Goal: Ask a question

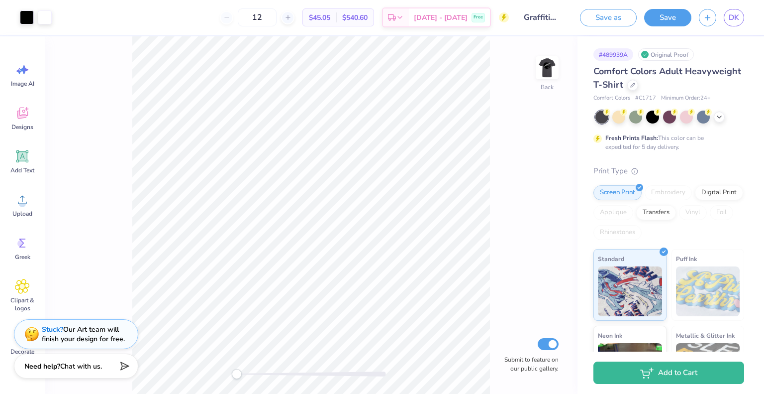
click at [127, 368] on icon at bounding box center [123, 366] width 14 height 14
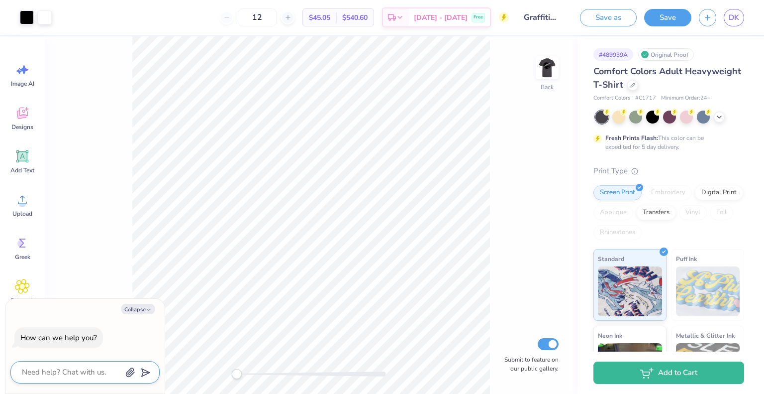
click at [87, 372] on textarea at bounding box center [71, 371] width 101 height 13
type textarea "H"
type textarea "x"
type textarea "Ho"
type textarea "x"
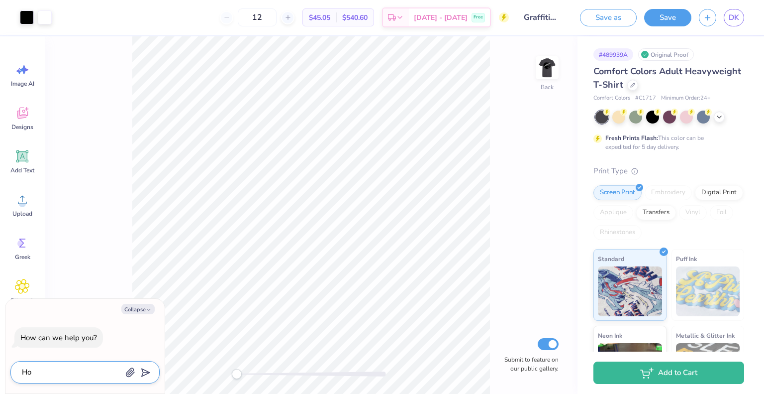
type textarea "How"
type textarea "x"
type textarea "How"
type textarea "x"
type textarea "How c"
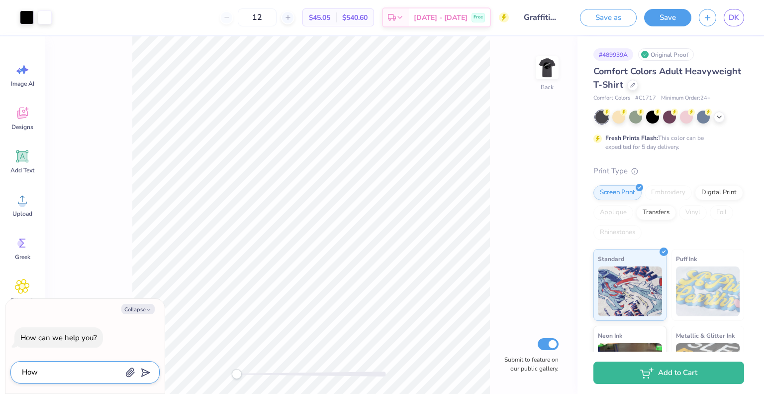
type textarea "x"
type textarea "How ca"
type textarea "x"
type textarea "How can"
type textarea "x"
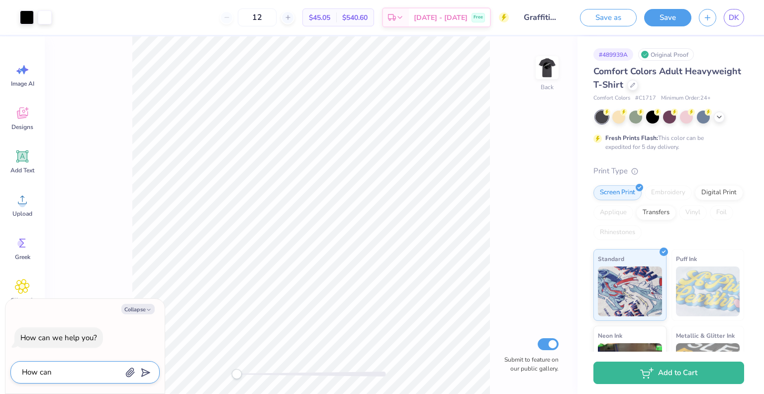
type textarea "How can"
type textarea "x"
type textarea "How can I"
type textarea "x"
type textarea "How can I"
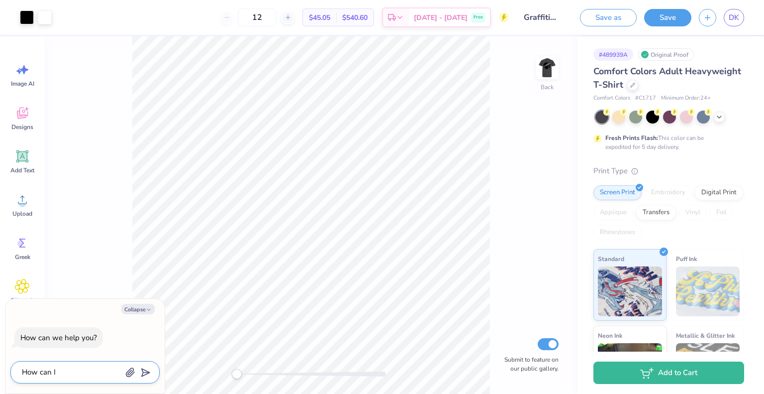
type textarea "x"
type textarea "How can I l"
type textarea "x"
type textarea "How can I lo"
type textarea "x"
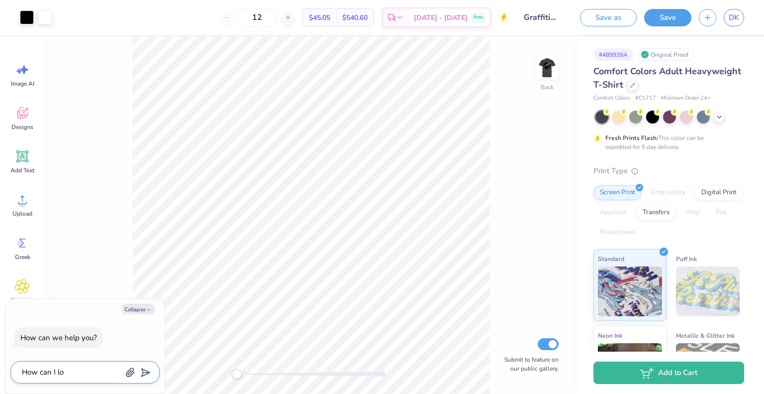
type textarea "How can I low"
type textarea "x"
type textarea "How can I [PERSON_NAME]"
type textarea "x"
type textarea "How can I lower"
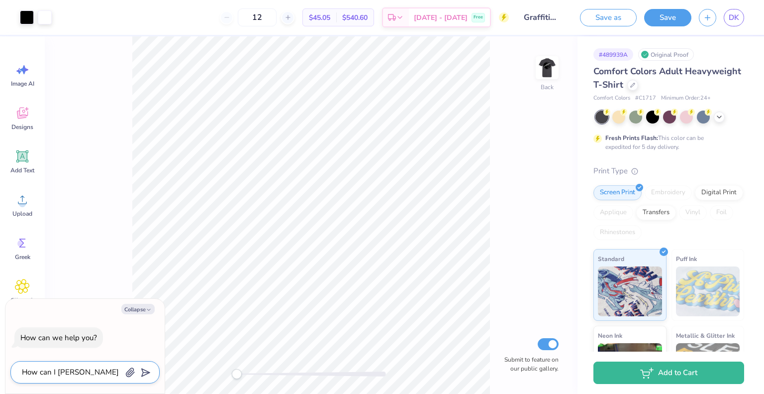
type textarea "x"
type textarea "How can I lower"
type textarea "x"
type textarea "How can I lower t"
type textarea "x"
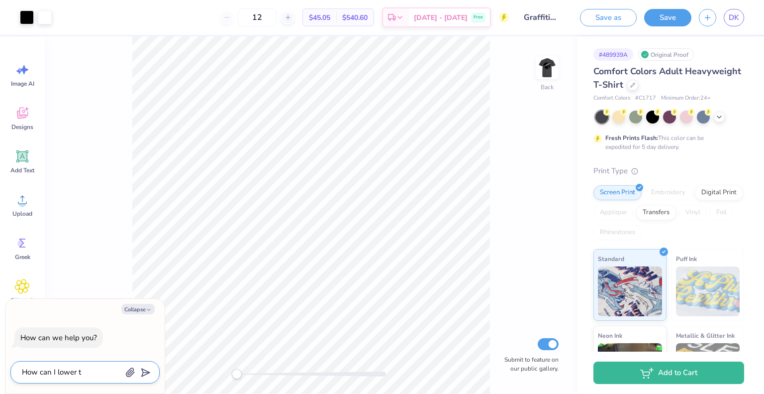
type textarea "How can I lower th"
type textarea "x"
type textarea "How can I lower the"
type textarea "x"
type textarea "How can I lower the"
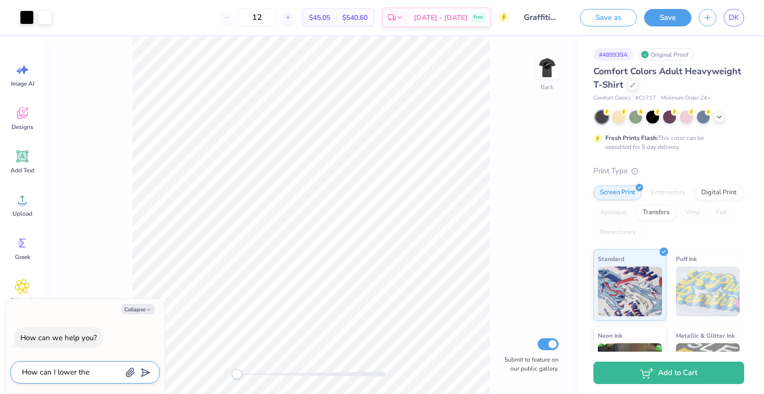
type textarea "x"
type textarea "How can I lower the m"
type textarea "x"
type textarea "How can I lower the mi"
type textarea "x"
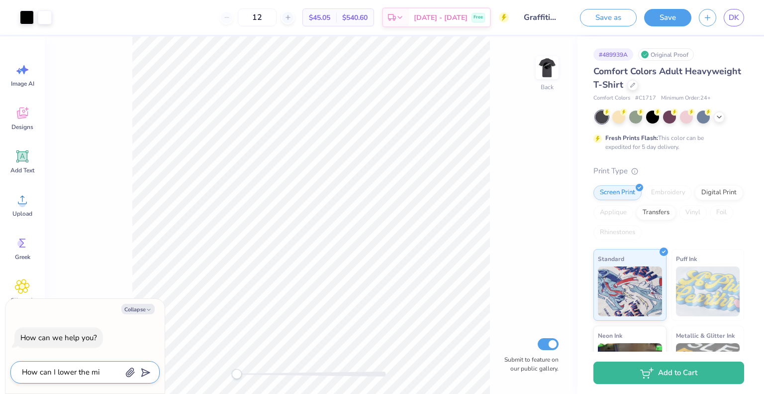
type textarea "How can I lower the min"
type textarea "x"
type textarea "How can I lower the mini"
type textarea "x"
type textarea "How can I lower the minim"
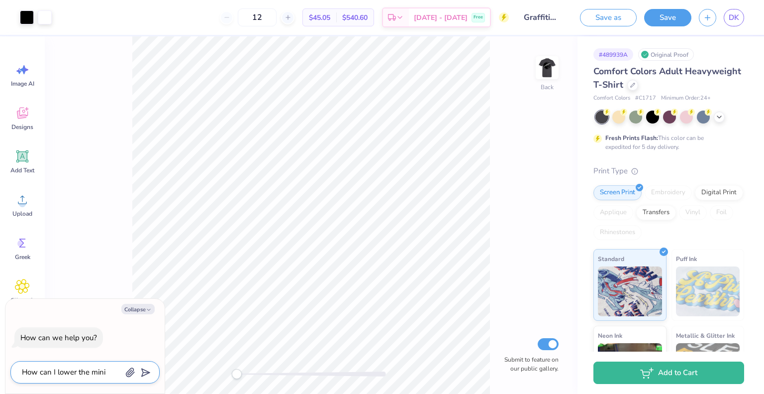
type textarea "x"
type textarea "How can I lower the minimu"
type textarea "x"
type textarea "How can I lower the minimum"
type textarea "x"
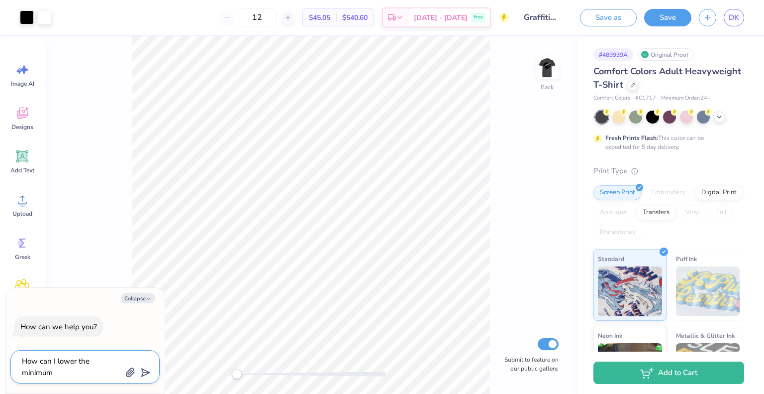
type textarea "How can I lower the minimum"
type textarea "x"
type textarea "How can I lower the minimum o"
type textarea "x"
type textarea "How can I lower the minimum or"
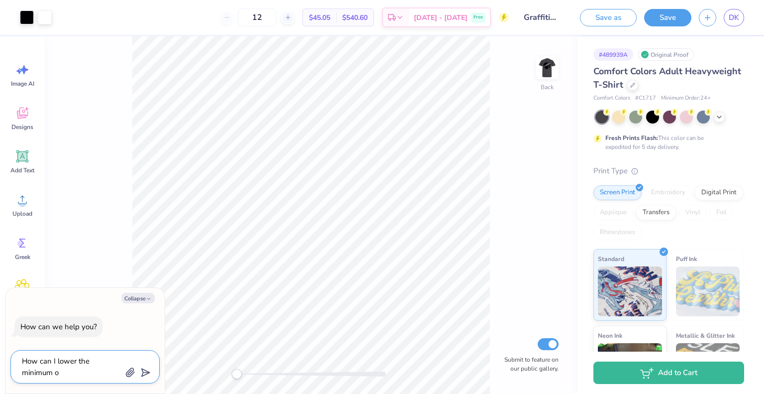
type textarea "x"
type textarea "How can I lower the minimum ord"
type textarea "x"
type textarea "How can I lower the minimum orde"
type textarea "x"
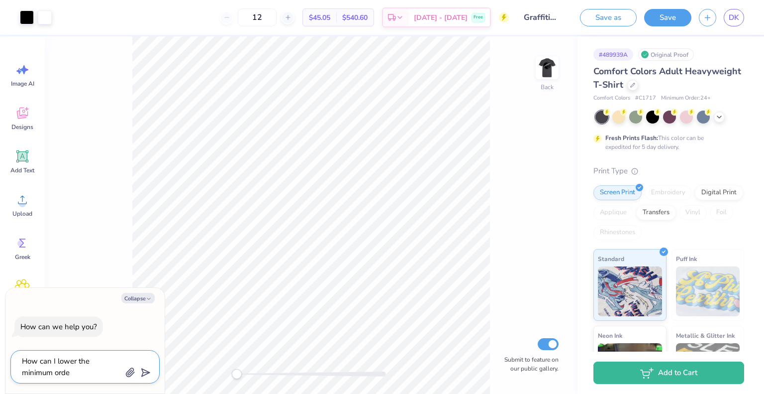
type textarea "How can I lower the minimum order"
type textarea "x"
type textarea "How can I lower the minimum order"
type textarea "x"
type textarea "How can I lower the minimum order n"
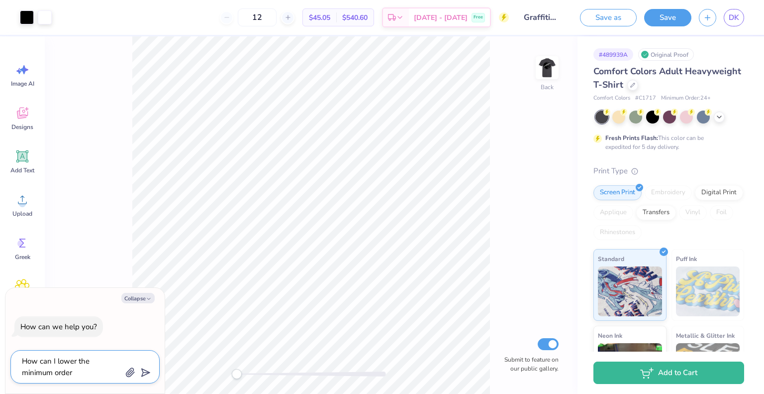
type textarea "x"
type textarea "How can I lower the minimum order nu"
type textarea "x"
type textarea "How can I lower the minimum order num"
type textarea "x"
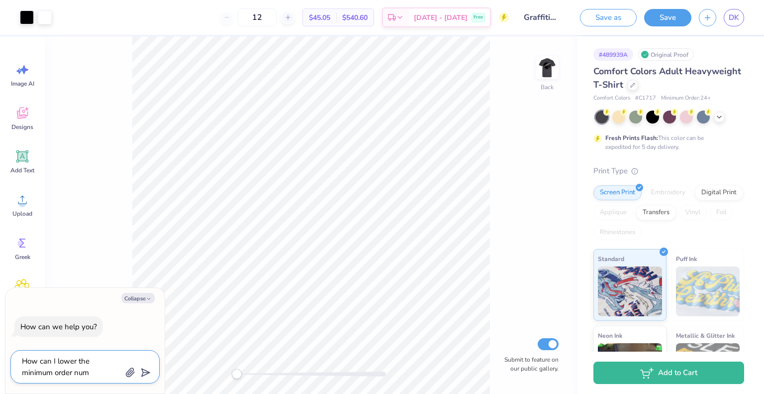
type textarea "How can I lower the minimum order numb"
type textarea "x"
type textarea "How can I lower the minimum order numbe"
type textarea "x"
type textarea "How can I lower the minimum order number"
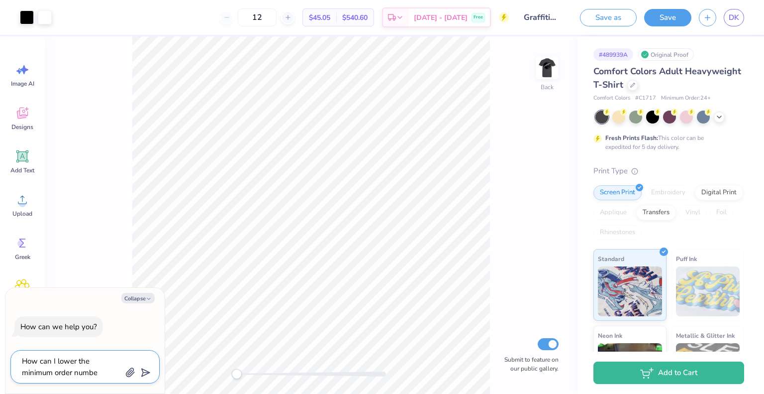
type textarea "x"
type textarea "How can I lower the minimum order number"
type textarea "x"
type textarea "How can I lower the minimum order number f"
type textarea "x"
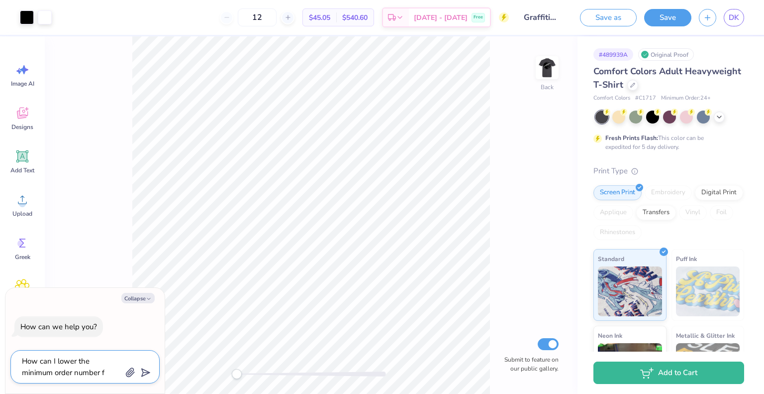
type textarea "How can I lower the minimum order number fr"
type textarea "x"
type textarea "How can I lower the minimum order number fro"
type textarea "x"
type textarea "How can I lower the minimum order number from"
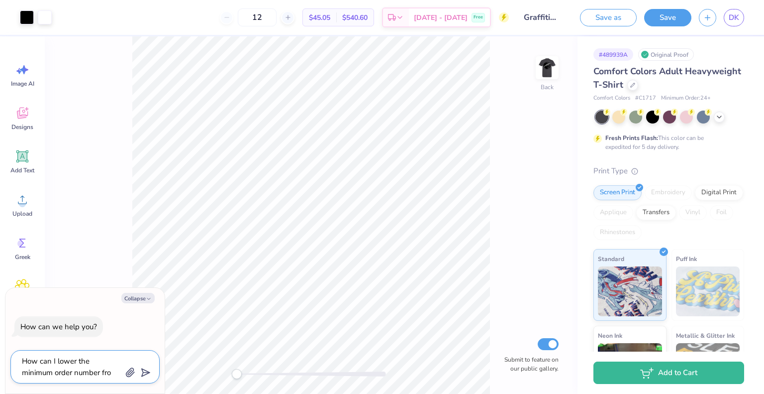
type textarea "x"
type textarea "How can I lower the minimum order number from"
type textarea "x"
type textarea "How can I lower the minimum order number from 2"
type textarea "x"
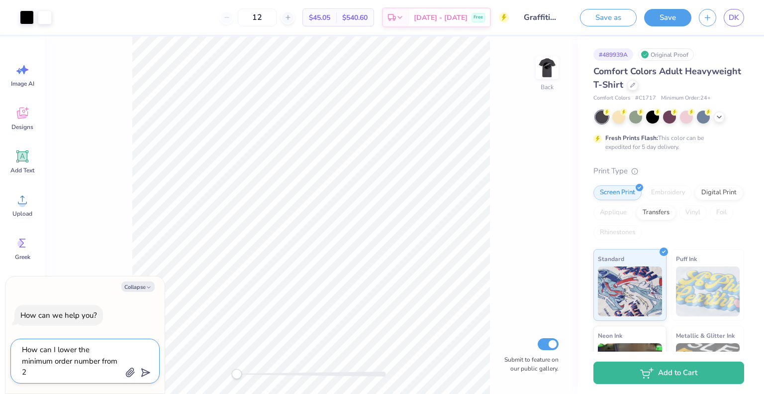
type textarea "How can I lower the minimum order number from 25"
type textarea "x"
type textarea "How can I lower the minimum order number from 2"
type textarea "x"
type textarea "How can I lower the minimum order number from 24"
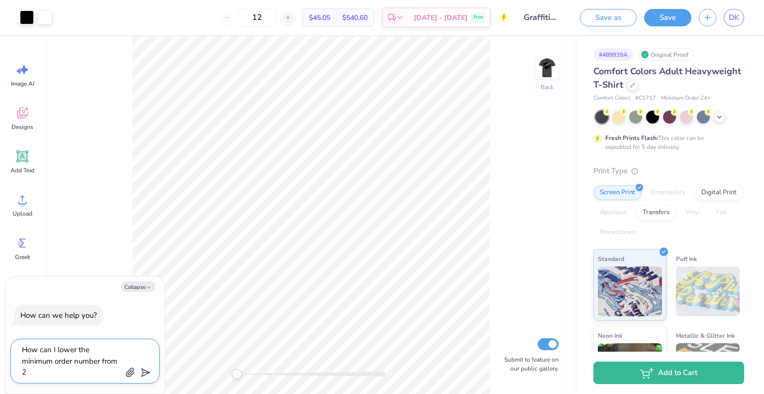
type textarea "x"
type textarea "How can I lower the minimum order number from 24"
type textarea "x"
type textarea "How can I lower the minimum order number from 24 u"
type textarea "x"
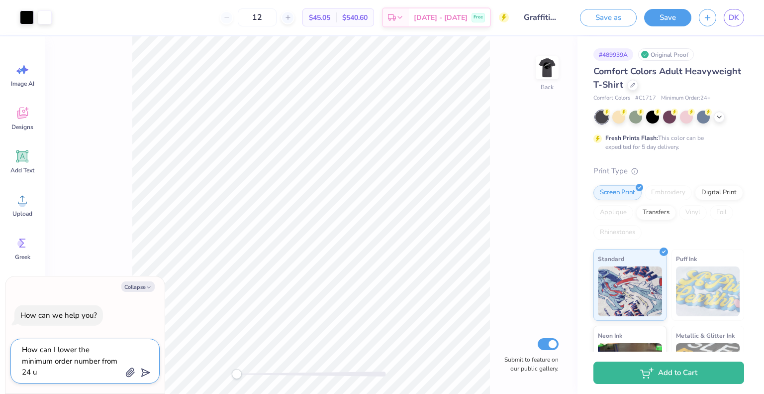
type textarea "How can I lower the minimum order number from 24 un"
type textarea "x"
type textarea "How can I lower the minimum order number from 24 uni"
type textarea "x"
type textarea "How can I lower the minimum order number from 24 unit"
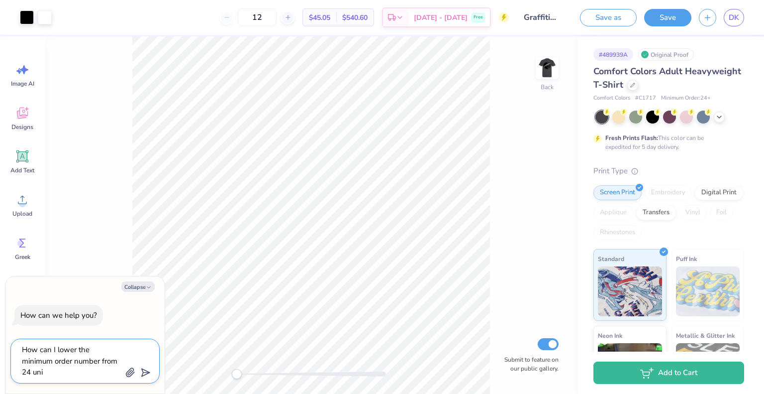
type textarea "x"
type textarea "How can I lower the minimum order number from 24 units"
type textarea "x"
type textarea "How can I lower the minimum order number from 24 units"
type textarea "x"
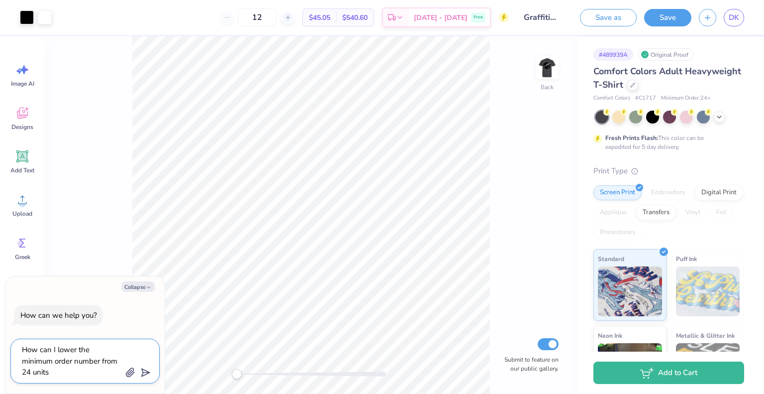
type textarea "How can I lower the minimum order number from 24 units t"
type textarea "x"
type textarea "How can I lower the minimum order number from 24 units to"
type textarea "x"
type textarea "How can I lower the minimum order number from 24 units to"
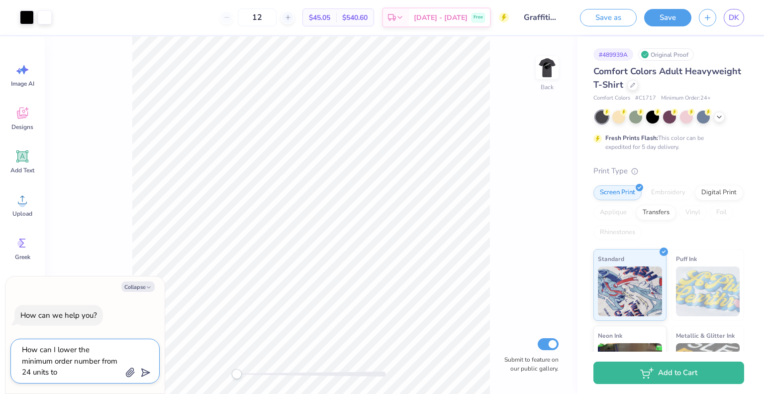
type textarea "x"
type textarea "How can I lower the minimum order number from 24 units to 1"
type textarea "x"
type textarea "How can I lower the minimum order number from 24 units to 12"
type textarea "x"
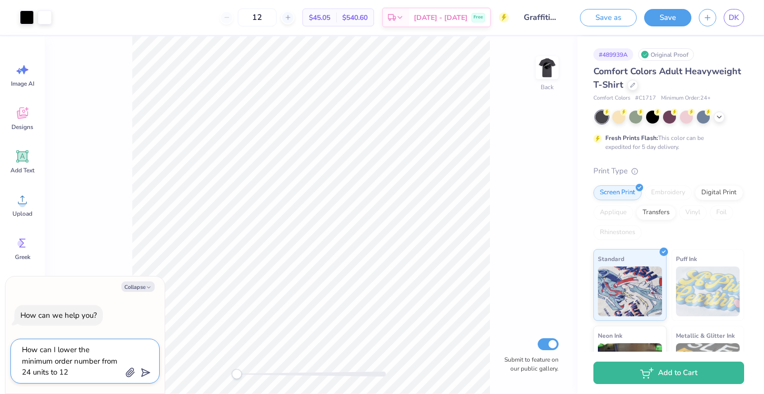
type textarea "How can I lower the minimum order number from 24 units to 12?"
type textarea "x"
type textarea "How can I lower the minimum order number from 24 units to 12?"
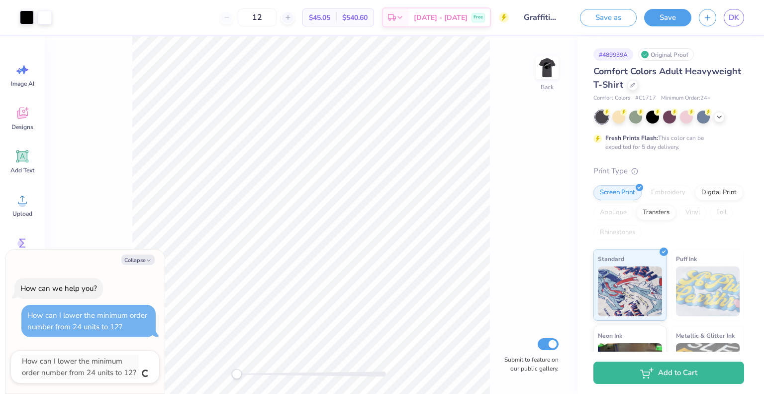
type textarea "x"
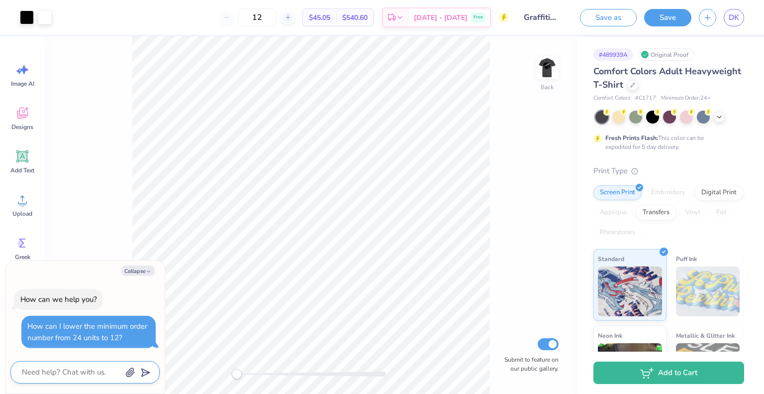
click at [87, 372] on textarea at bounding box center [71, 371] width 101 height 13
type textarea "x"
